Goal: Information Seeking & Learning: Find specific fact

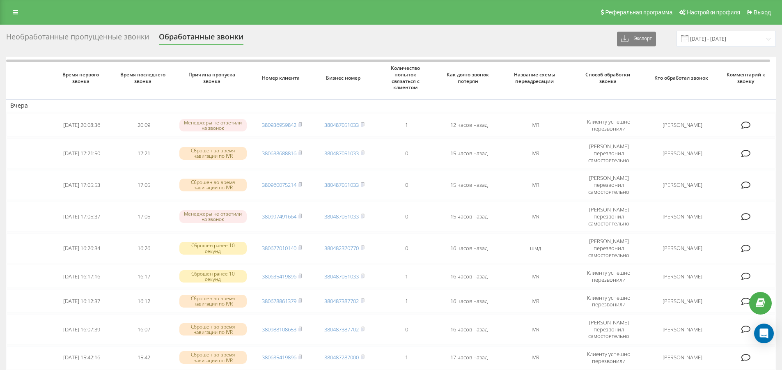
click at [122, 37] on div "Необработанные пропущенные звонки" at bounding box center [77, 38] width 143 height 13
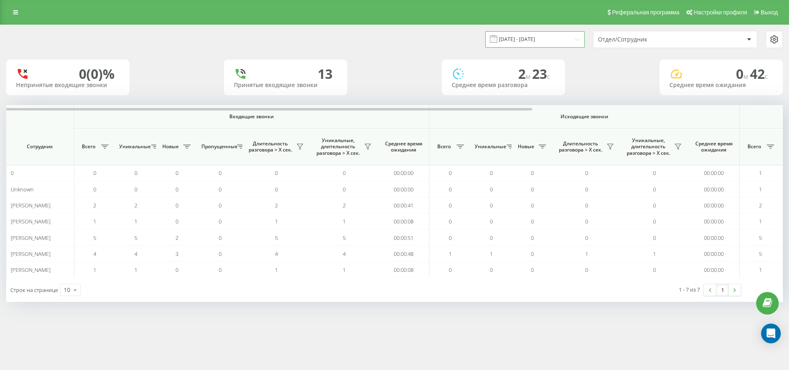
click at [574, 40] on input "[DATE] - [DATE]" at bounding box center [534, 39] width 99 height 16
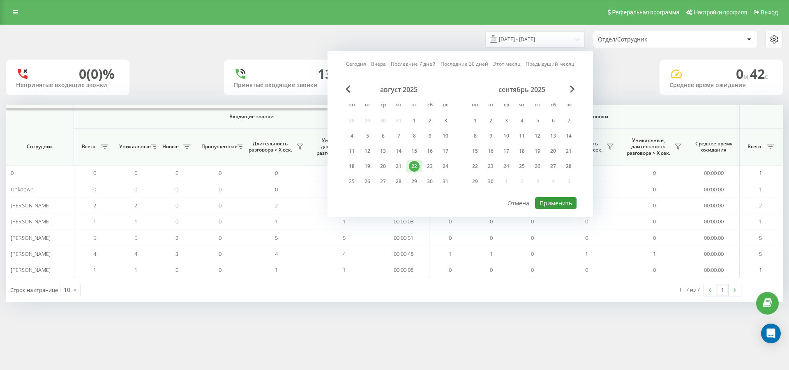
click at [573, 201] on button "Применить" at bounding box center [555, 203] width 41 height 12
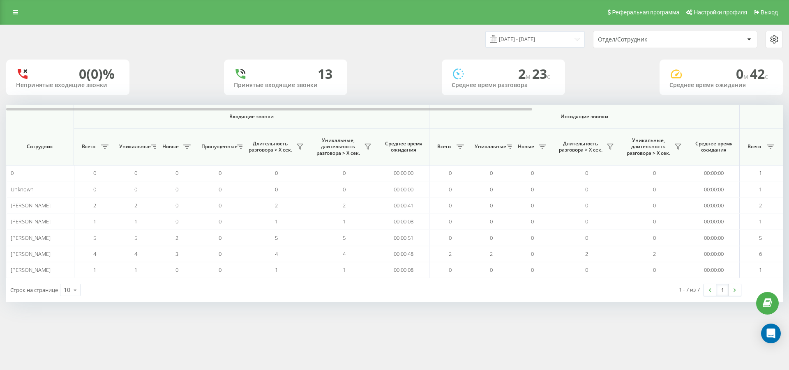
click at [746, 38] on div at bounding box center [748, 40] width 9 height 10
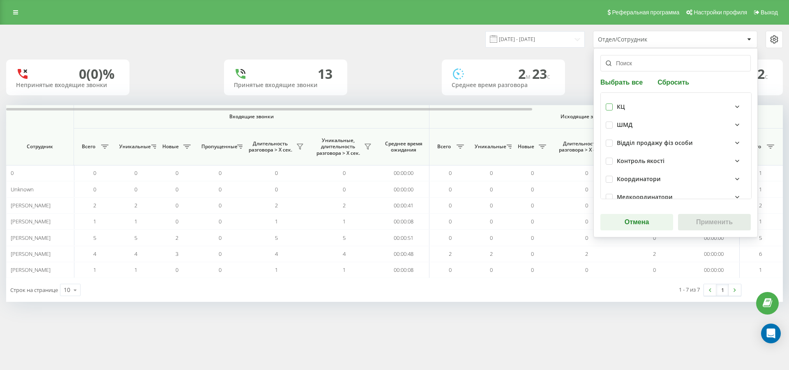
click at [605, 104] on label at bounding box center [608, 104] width 7 height 0
checkbox input "true"
click at [708, 222] on button "Применить" at bounding box center [714, 222] width 73 height 16
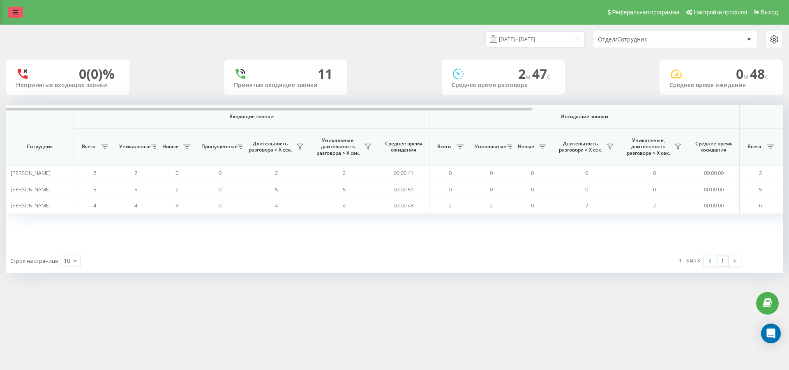
click at [18, 12] on icon at bounding box center [15, 12] width 5 height 6
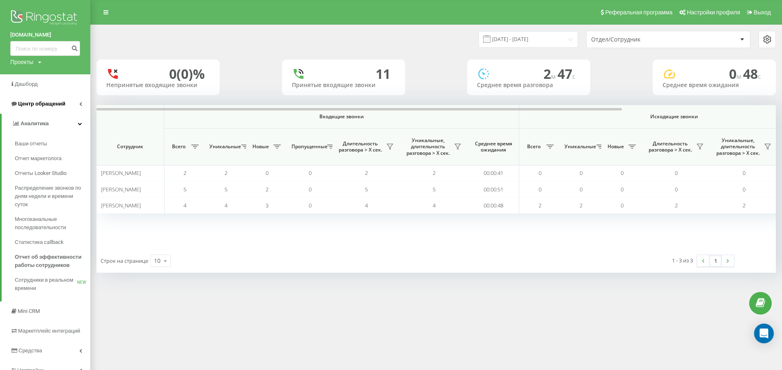
click at [29, 102] on span "Центр обращений" at bounding box center [41, 104] width 47 height 6
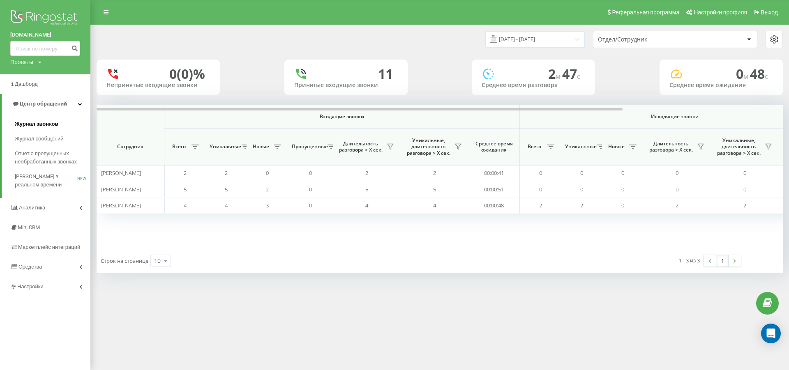
click at [29, 121] on span "Журнал звонков" at bounding box center [36, 124] width 43 height 8
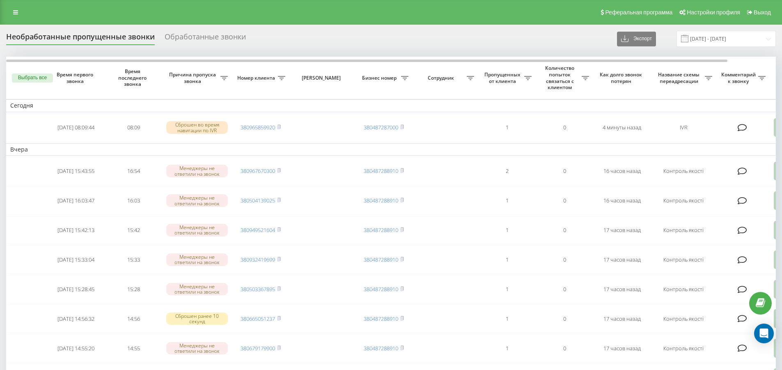
click at [195, 37] on div "Обработанные звонки" at bounding box center [205, 38] width 81 height 13
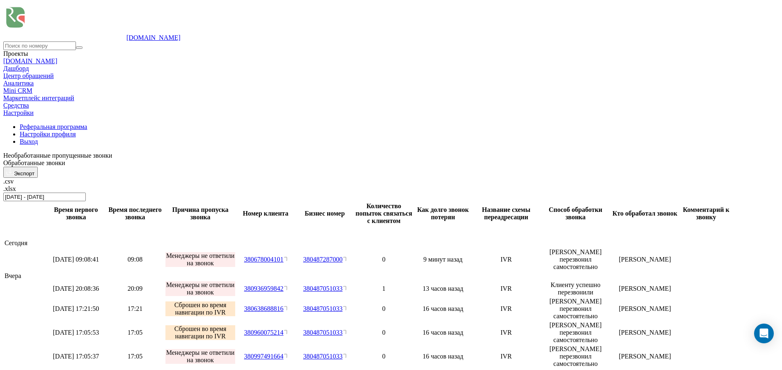
click at [122, 152] on div "Необработанные пропущенные звонки" at bounding box center [391, 155] width 776 height 7
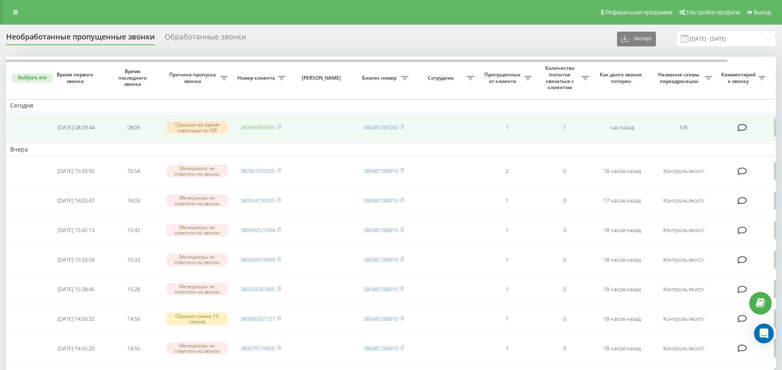
click at [275, 126] on link "380965859920" at bounding box center [258, 127] width 35 height 7
click at [280, 125] on icon at bounding box center [279, 127] width 3 height 4
click at [262, 127] on link "380965859920" at bounding box center [258, 127] width 35 height 7
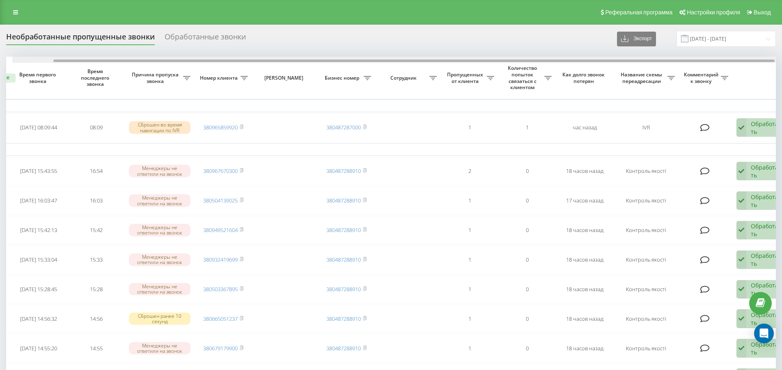
scroll to position [0, 51]
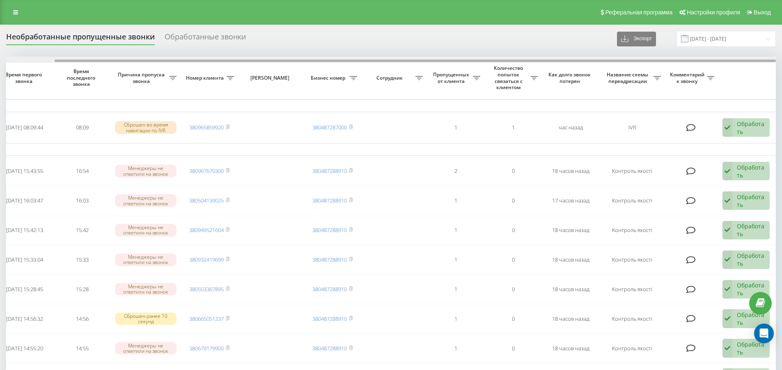
drag, startPoint x: 535, startPoint y: 61, endPoint x: 646, endPoint y: 58, distance: 110.9
click at [646, 58] on div at bounding box center [391, 60] width 770 height 6
drag, startPoint x: 235, startPoint y: 59, endPoint x: 71, endPoint y: 63, distance: 164.4
click at [71, 63] on div at bounding box center [391, 60] width 770 height 6
drag, startPoint x: 75, startPoint y: 61, endPoint x: 716, endPoint y: 101, distance: 642.4
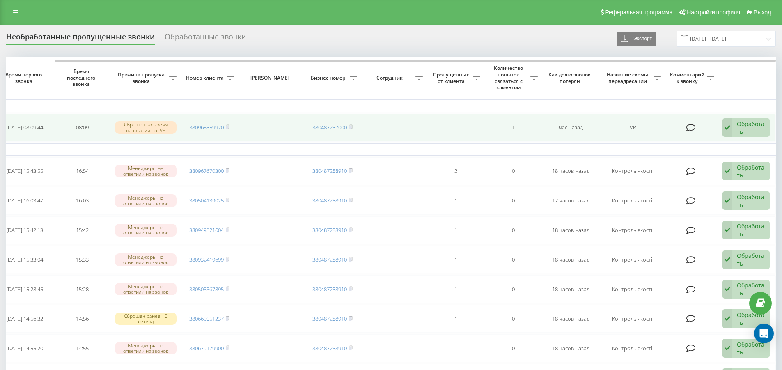
click at [749, 124] on div "Обработать" at bounding box center [751, 128] width 28 height 16
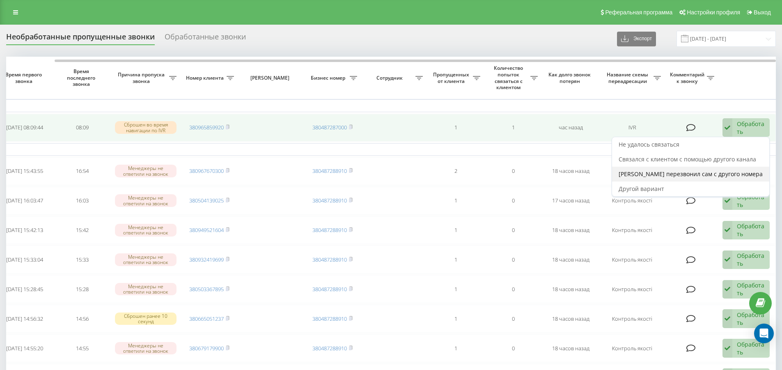
click at [649, 174] on span "Клиент перезвонил сам с другого номера" at bounding box center [691, 174] width 144 height 8
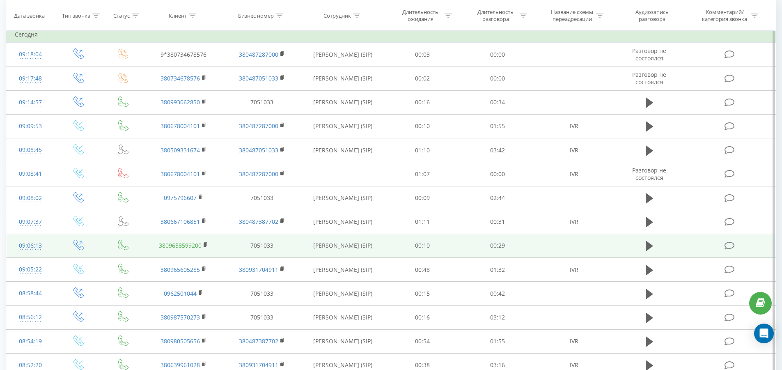
scroll to position [82, 0]
click at [649, 243] on icon at bounding box center [649, 244] width 7 height 10
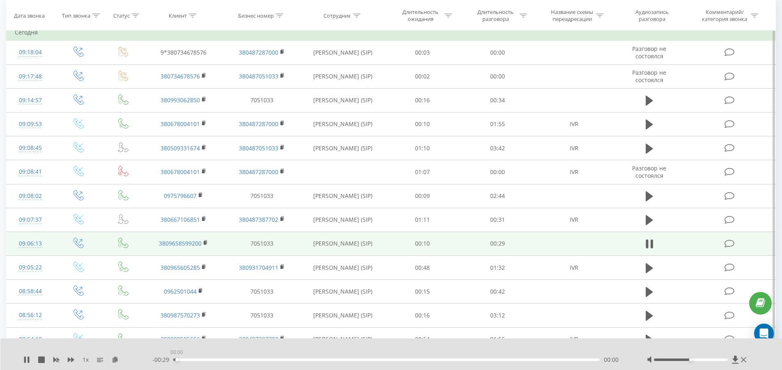
click at [177, 359] on div "00:00" at bounding box center [386, 360] width 427 height 2
click at [736, 359] on icon at bounding box center [736, 360] width 6 height 8
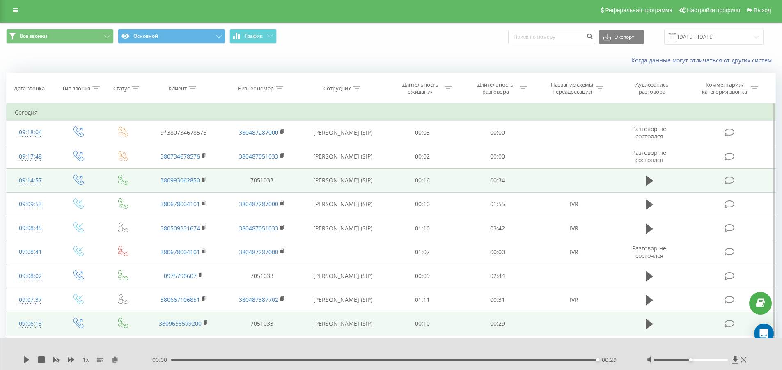
scroll to position [0, 0]
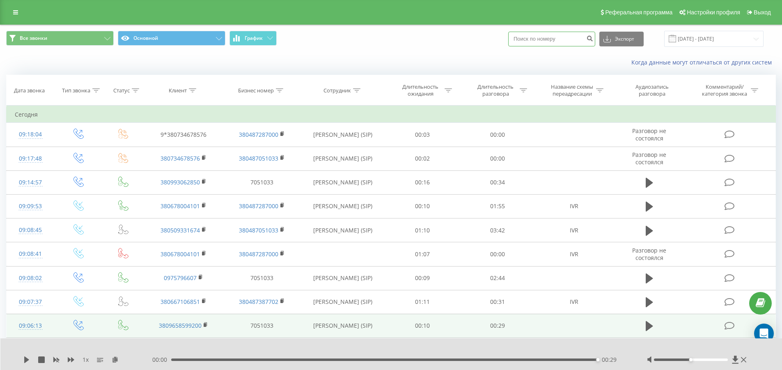
click at [535, 41] on input at bounding box center [552, 39] width 87 height 15
paste input "380681803592"
click at [527, 39] on input "380681803592" at bounding box center [552, 39] width 87 height 15
type input "0681803592"
click at [594, 39] on icon "submit" at bounding box center [590, 37] width 7 height 5
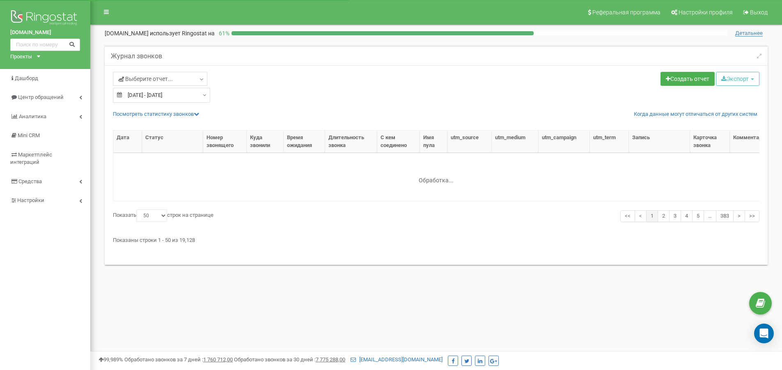
select select "50"
